Goal: Information Seeking & Learning: Check status

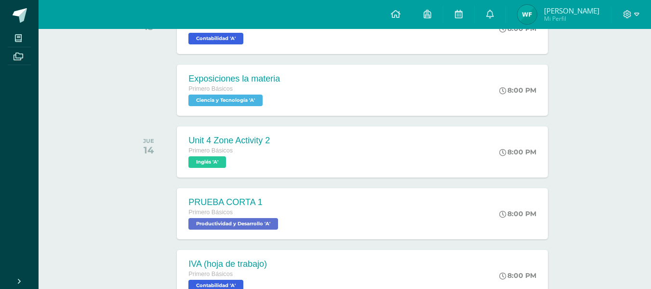
scroll to position [252, 0]
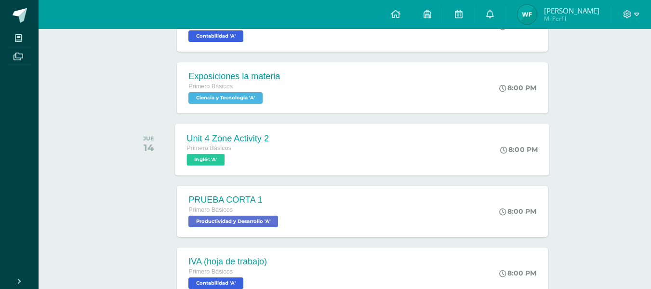
click at [528, 137] on div "8:00 PM" at bounding box center [524, 149] width 51 height 52
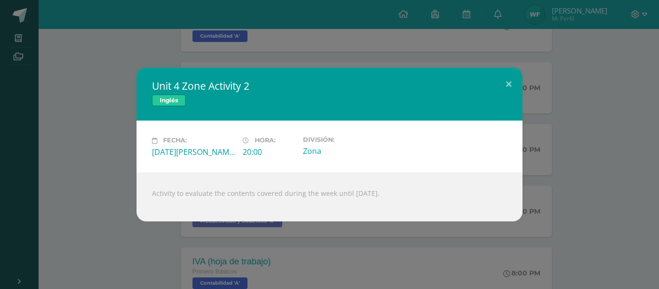
drag, startPoint x: 155, startPoint y: 194, endPoint x: 465, endPoint y: 196, distance: 310.5
click at [465, 196] on div "Activity to evaluate the contents covered during the week until Wednesday Augus…" at bounding box center [329, 197] width 386 height 49
copy div "ctivity to evaluate the contents covered during the week until Wednesday August…"
click at [505, 82] on button at bounding box center [508, 83] width 27 height 33
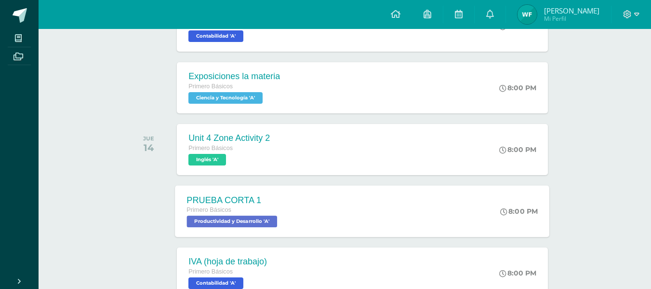
click at [380, 207] on div "PRUEBA CORTA 1 Primero Básicos Productividad y Desarrollo 'A' 8:00 PM PRUEBA CO…" at bounding box center [362, 211] width 375 height 52
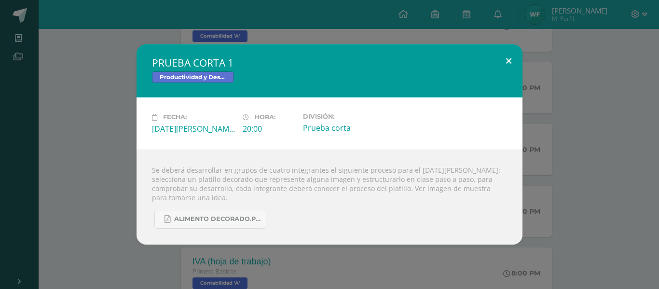
click at [506, 59] on button at bounding box center [508, 60] width 27 height 33
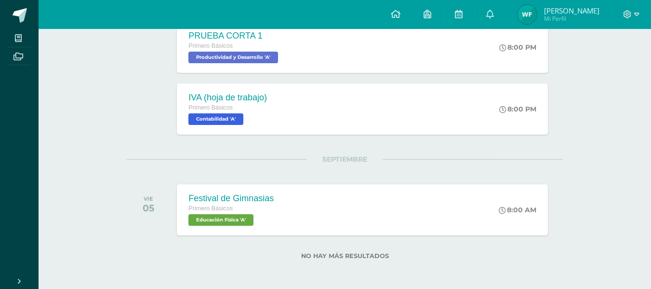
scroll to position [417, 0]
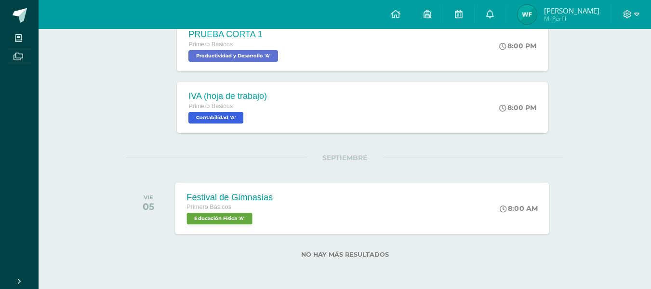
click at [274, 228] on div "Festival de Gimnasias Primero Básicos Educación Física 'A'" at bounding box center [229, 208] width 109 height 52
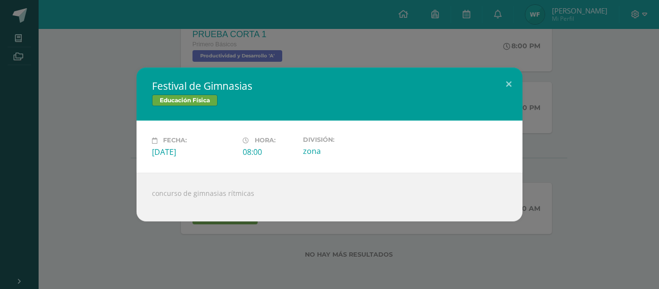
click at [524, 85] on div "Festival de Gimnasias Educación Física Fecha: Viernes 05 de Septiembre Hora: 08…" at bounding box center [329, 143] width 651 height 153
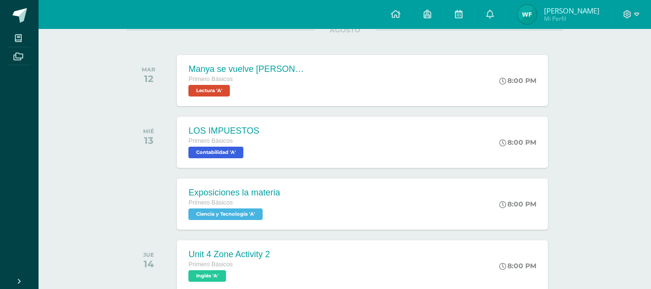
scroll to position [0, 0]
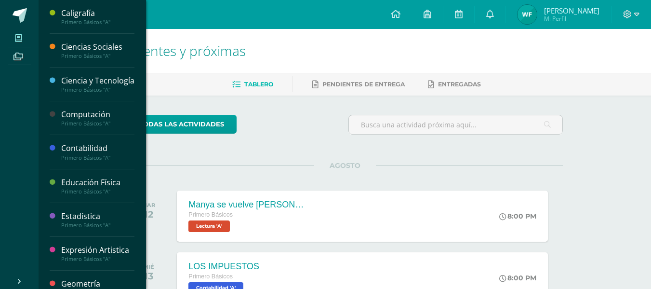
click at [15, 37] on icon at bounding box center [18, 38] width 7 height 8
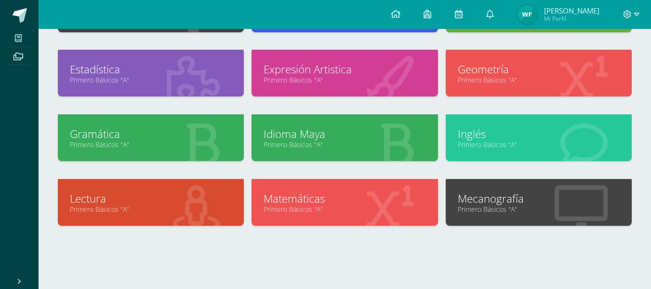
scroll to position [187, 0]
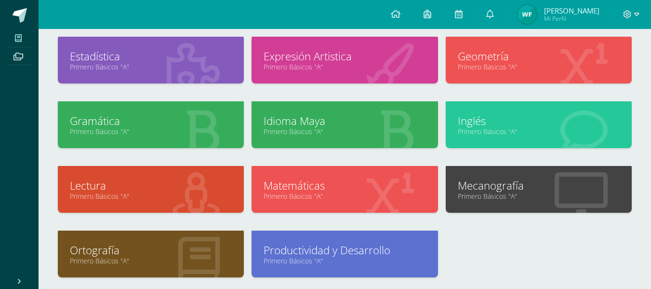
click at [496, 128] on link "Primero Básicos "A"" at bounding box center [539, 131] width 162 height 9
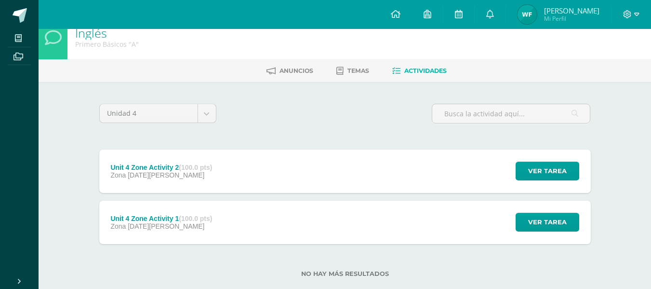
scroll to position [33, 0]
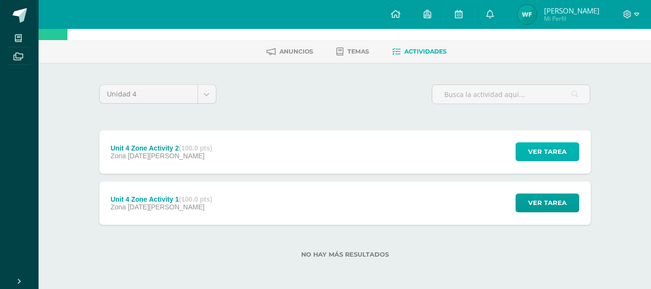
click at [555, 153] on span "Ver tarea" at bounding box center [547, 152] width 39 height 18
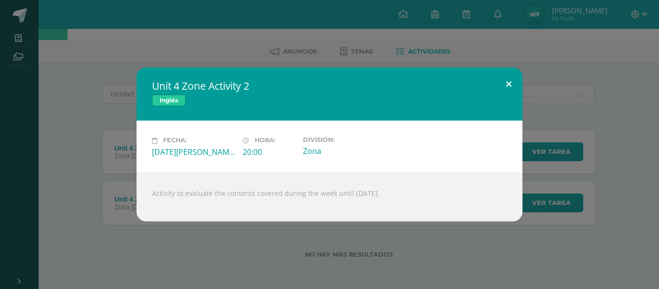
click at [511, 80] on button at bounding box center [508, 83] width 27 height 33
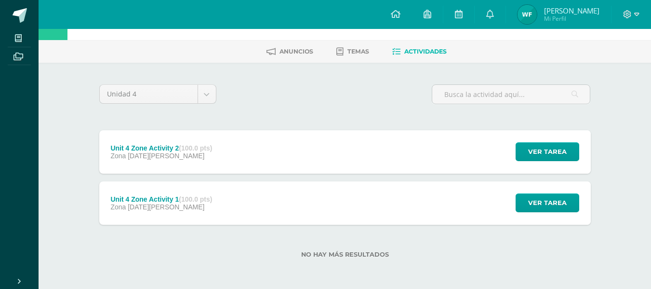
click at [553, 9] on span "[PERSON_NAME]" at bounding box center [571, 11] width 55 height 10
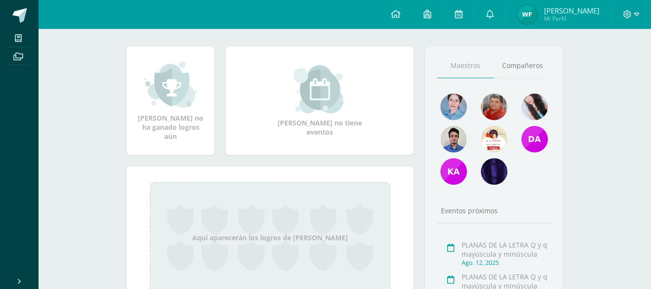
scroll to position [40, 0]
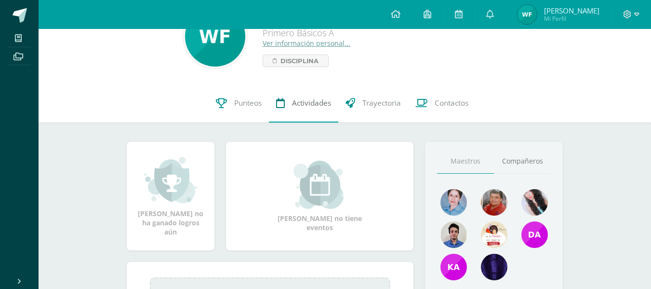
click at [308, 102] on span "Actividades" at bounding box center [311, 103] width 39 height 10
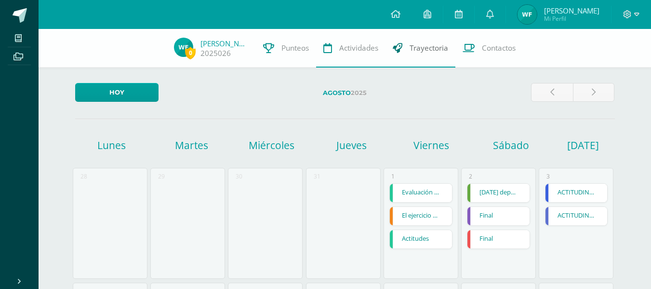
click at [422, 54] on link "Trayectoria" at bounding box center [421, 48] width 70 height 39
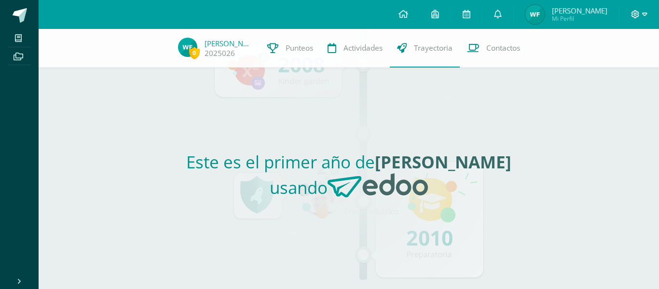
click at [634, 14] on icon at bounding box center [635, 14] width 8 height 8
click at [577, 12] on span "[PERSON_NAME]" at bounding box center [578, 11] width 55 height 10
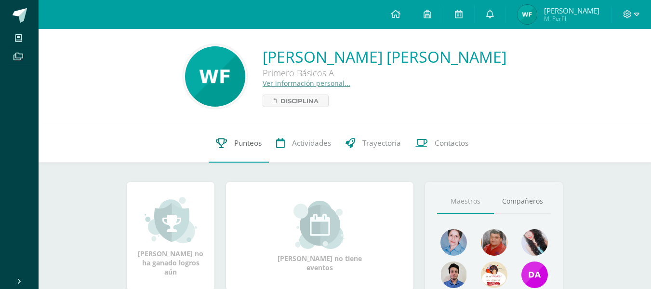
click at [239, 140] on span "Punteos" at bounding box center [247, 143] width 27 height 10
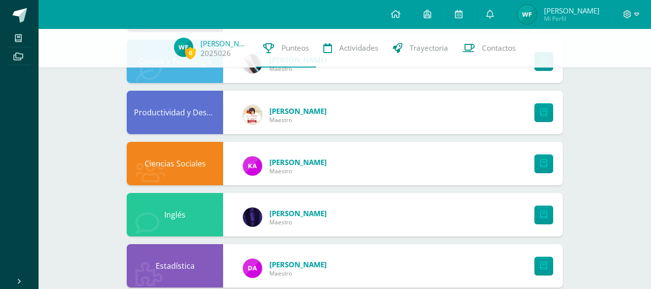
scroll to position [559, 0]
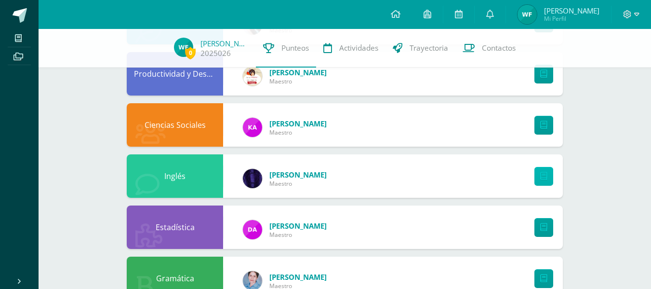
click at [549, 170] on link at bounding box center [544, 176] width 19 height 19
